Goal: Check status: Check status

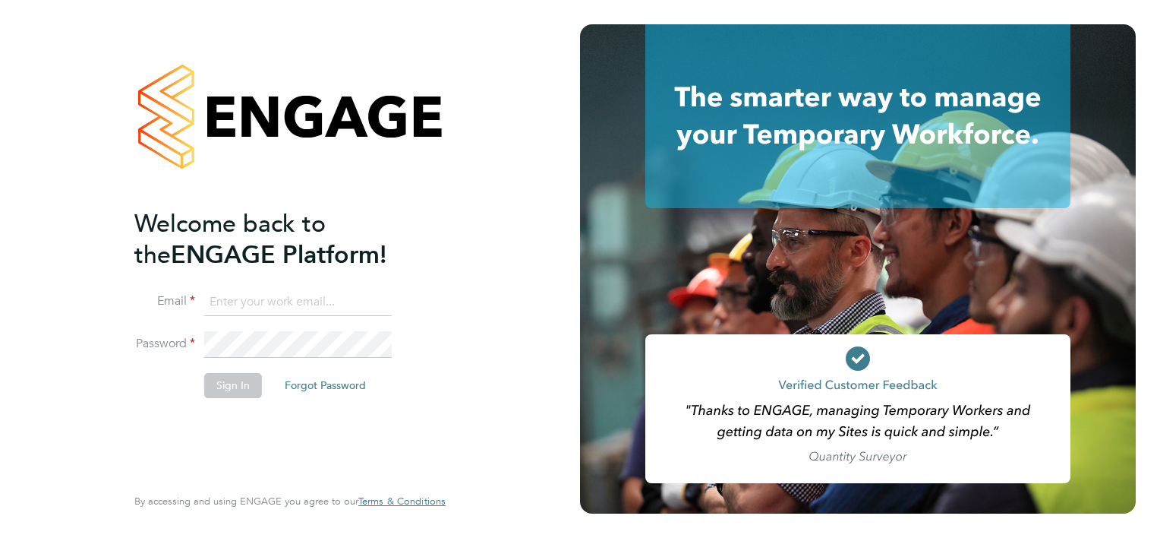
type input "[PERSON_NAME][EMAIL_ADDRESS][PERSON_NAME][DOMAIN_NAME]"
click at [217, 384] on button "Sign In" at bounding box center [233, 385] width 58 height 24
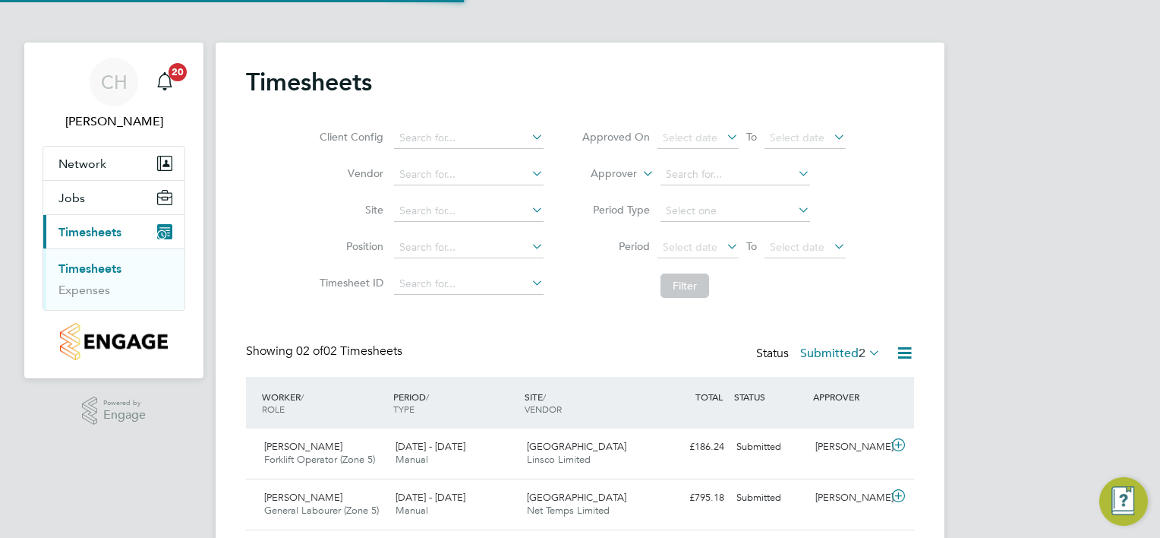
scroll to position [38, 132]
click at [412, 470] on div "4 - 10 Aug 2025 Manual" at bounding box center [455, 453] width 131 height 38
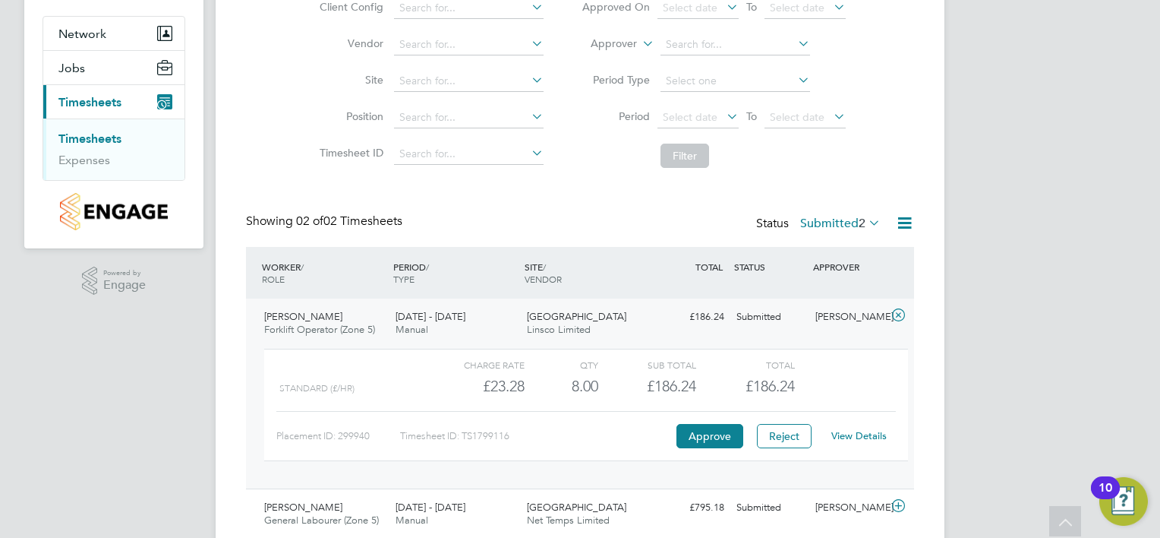
scroll to position [131, 0]
click at [866, 226] on icon at bounding box center [866, 221] width 0 height 21
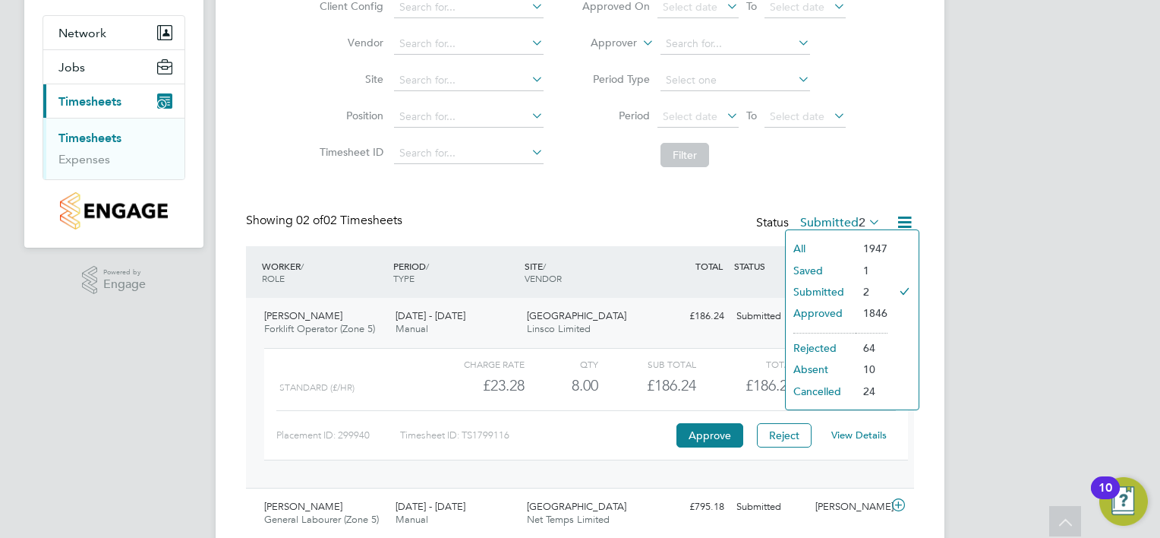
click at [839, 313] on li "Approved" at bounding box center [821, 312] width 70 height 21
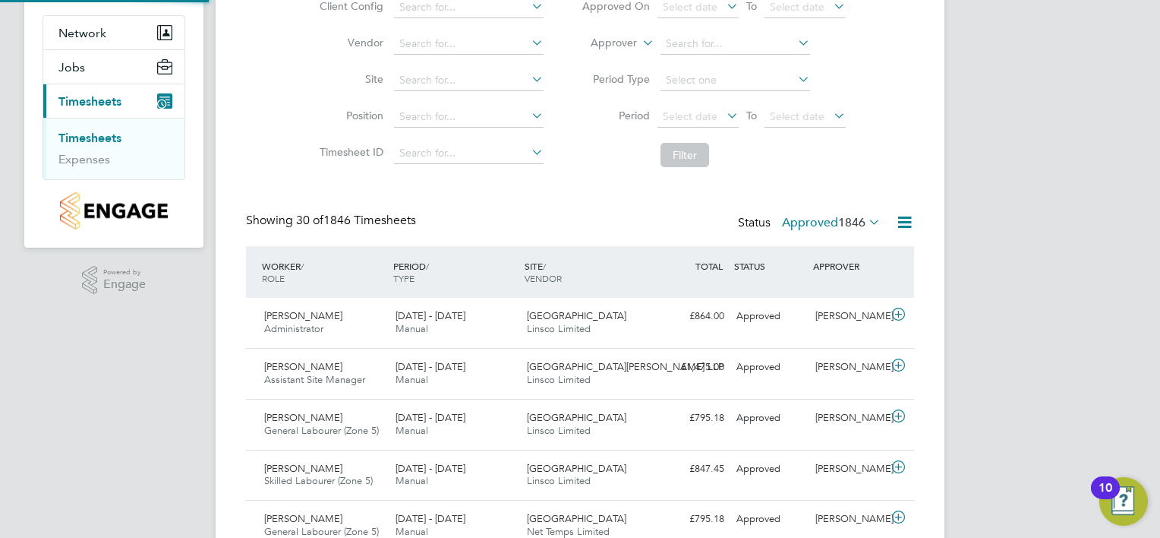
scroll to position [0, 0]
